Goal: Task Accomplishment & Management: Use online tool/utility

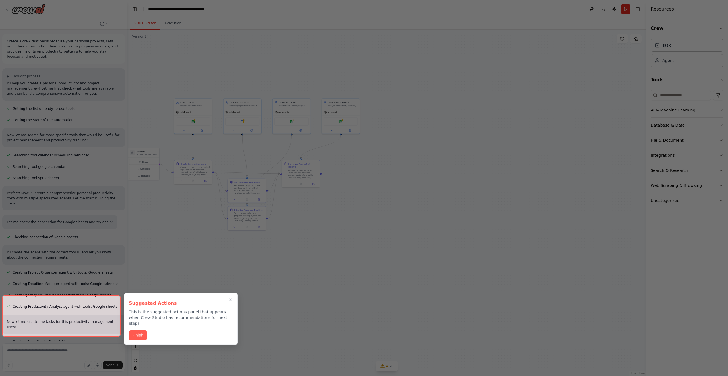
scroll to position [386, 0]
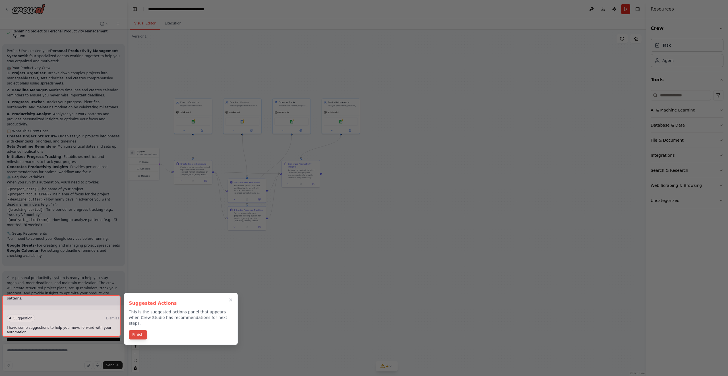
click at [137, 330] on button "Finish" at bounding box center [138, 334] width 18 height 9
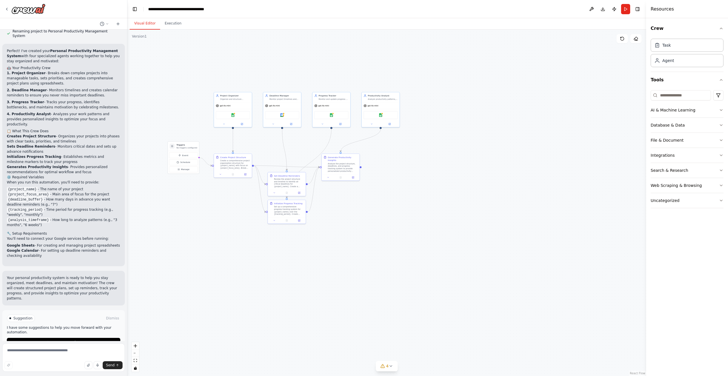
drag, startPoint x: 190, startPoint y: 273, endPoint x: 229, endPoint y: 267, distance: 40.0
click at [229, 267] on div ".deletable-edge-delete-btn { width: 20px; height: 20px; border: 0px solid #ffff…" at bounding box center [386, 203] width 519 height 346
click at [173, 23] on button "Execution" at bounding box center [173, 24] width 26 height 12
click at [140, 23] on button "Visual Editor" at bounding box center [145, 24] width 30 height 12
click at [71, 340] on span "Run Automation" at bounding box center [66, 342] width 28 height 5
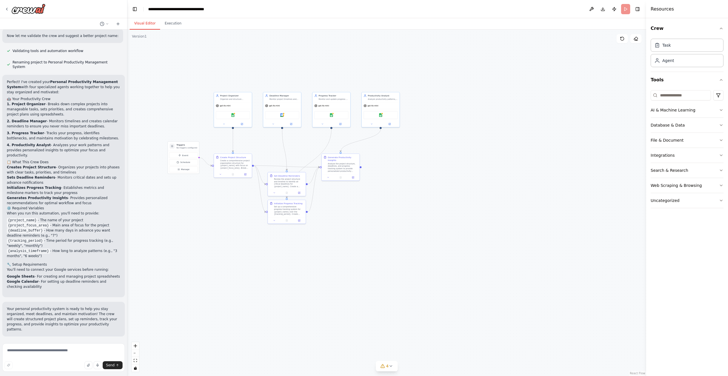
scroll to position [340, 0]
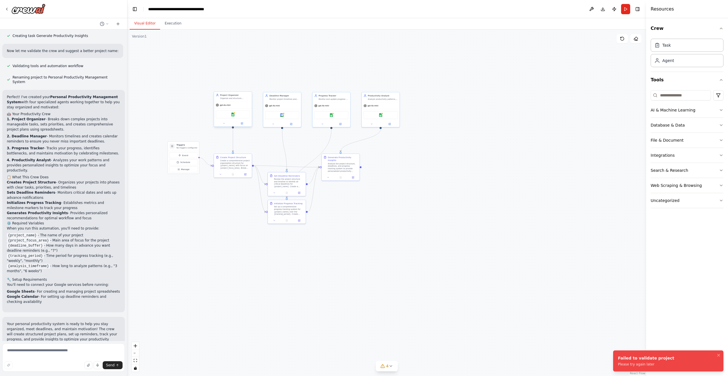
click at [233, 104] on div "gpt-4o-mini" at bounding box center [233, 105] width 38 height 7
click at [233, 116] on div "Google sheets" at bounding box center [233, 114] width 34 height 8
click at [233, 115] on img at bounding box center [233, 115] width 4 height 4
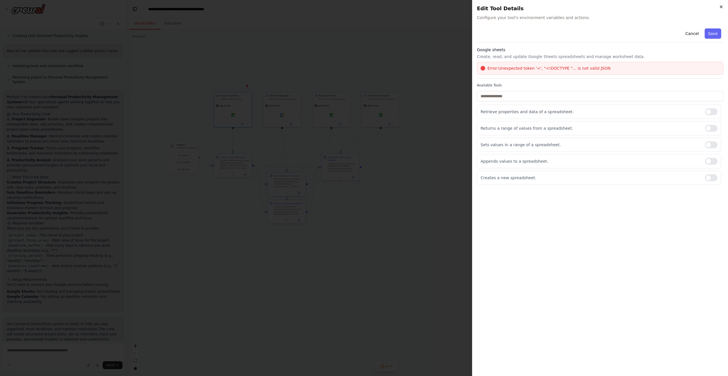
click at [721, 6] on icon "button" at bounding box center [721, 7] width 5 height 5
